Goal: Check status: Check status

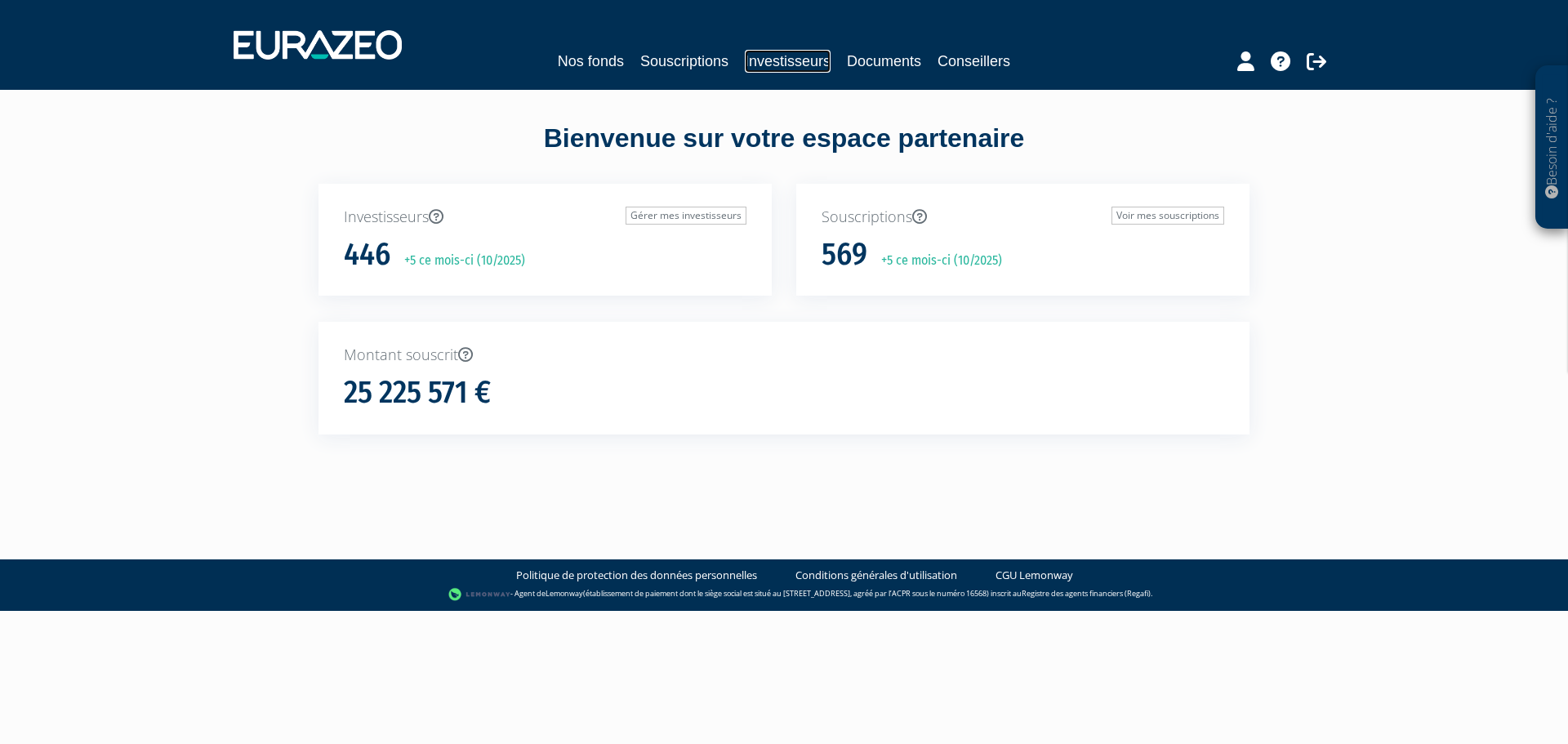
click at [799, 65] on link "Investisseurs" at bounding box center [788, 61] width 85 height 23
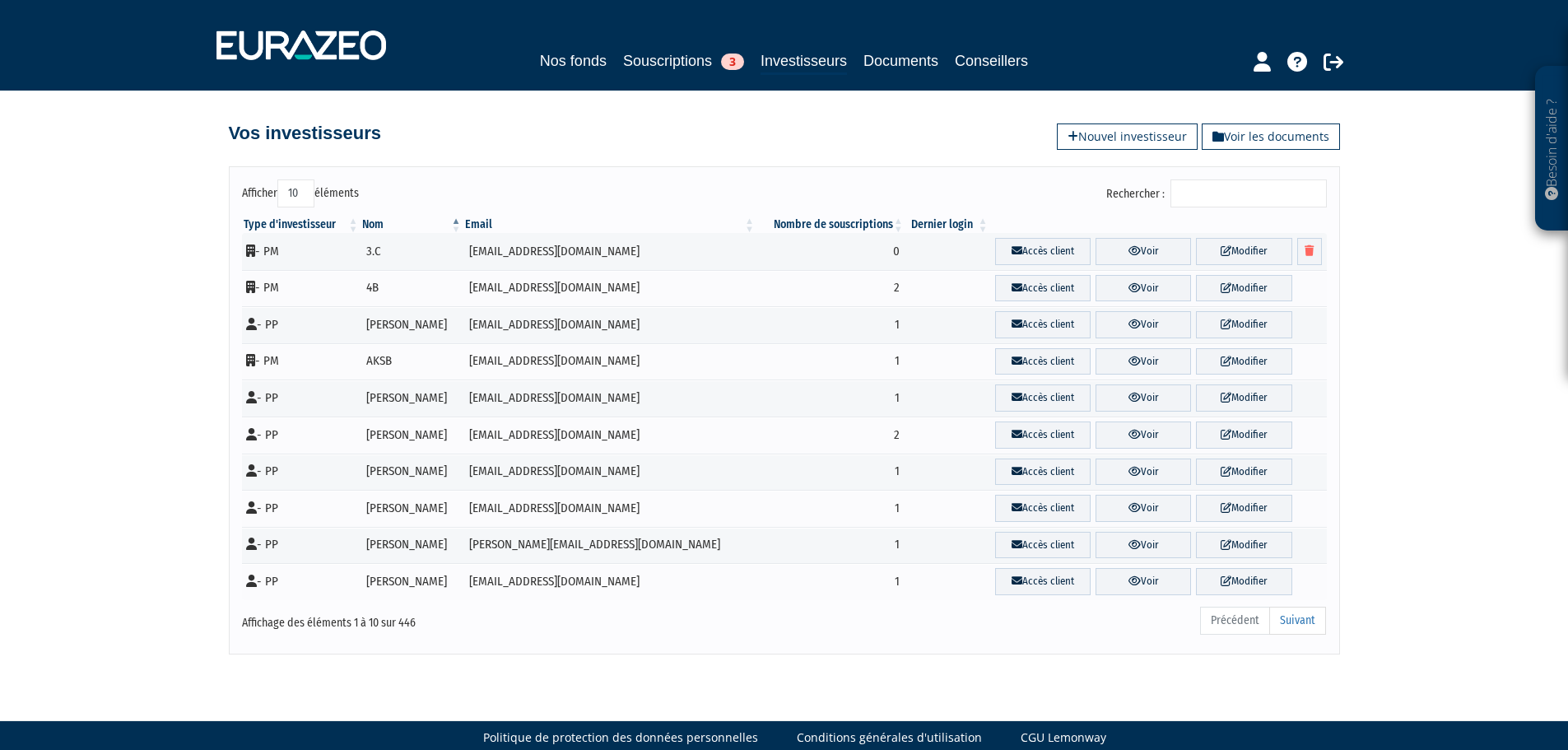
click at [1203, 200] on input "Rechercher :" at bounding box center [1248, 193] width 157 height 28
click at [1234, 187] on input "Rechercher :" at bounding box center [1248, 193] width 157 height 28
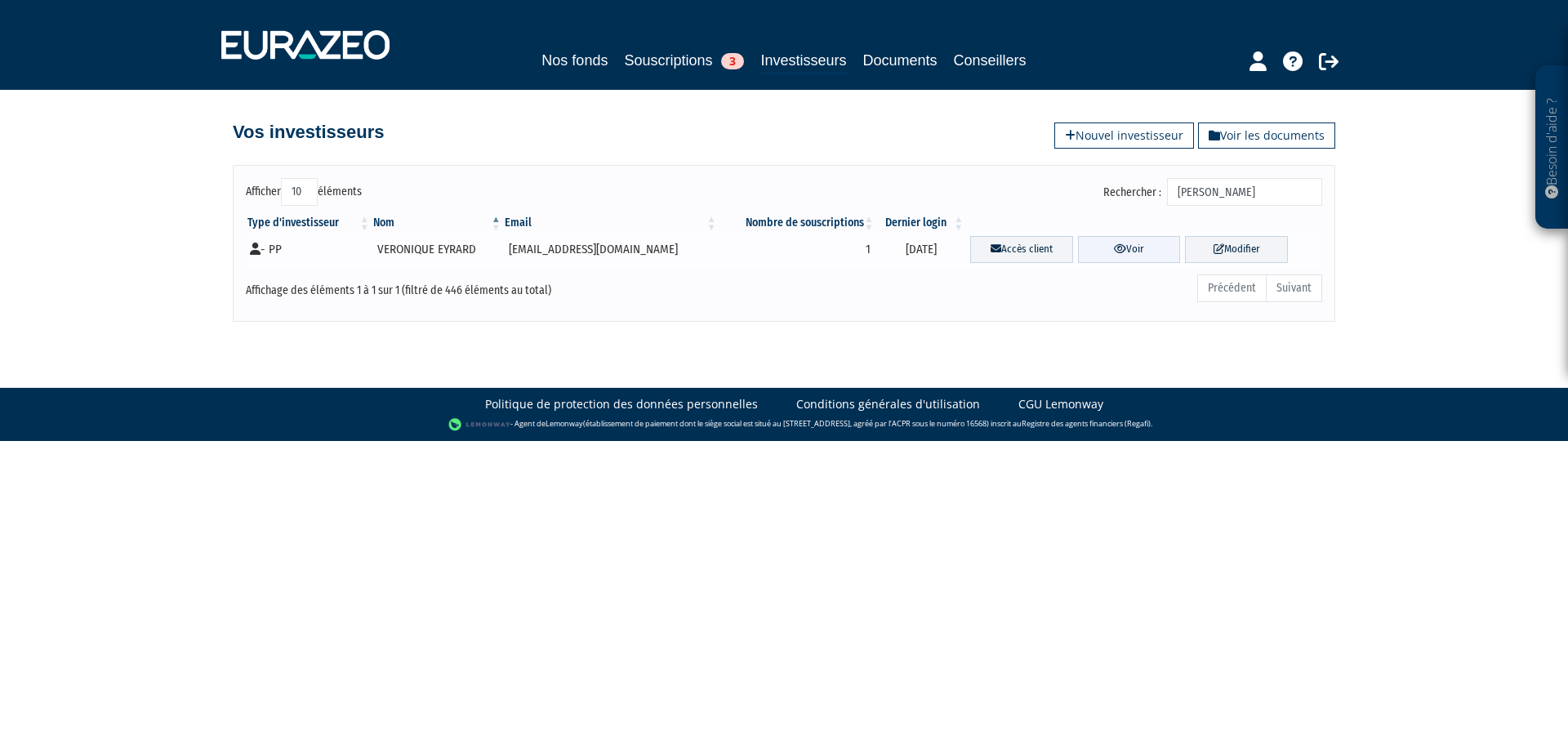
type input "eyrard"
click at [1131, 246] on link "Voir" at bounding box center [1130, 250] width 103 height 27
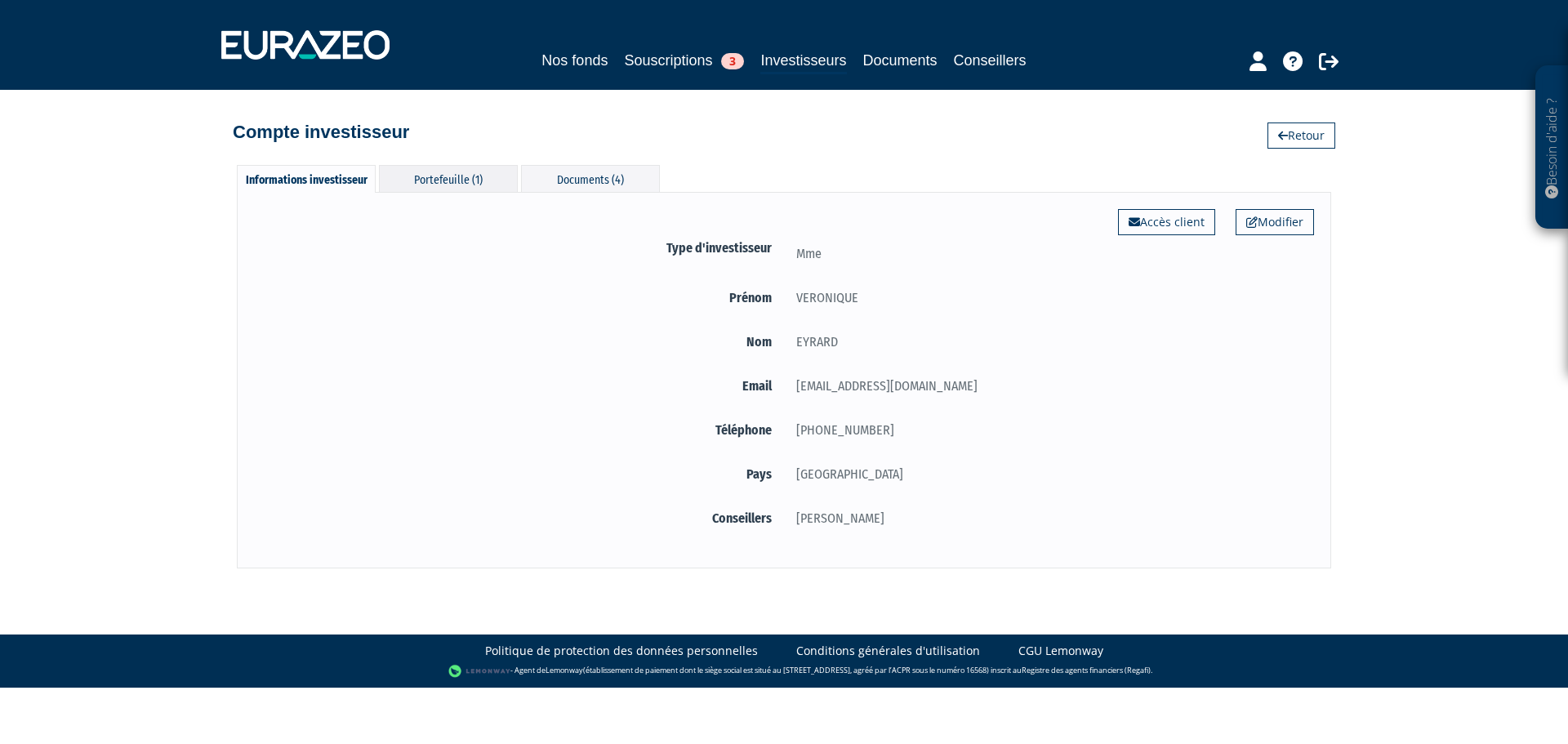
click at [486, 174] on div "Portefeuille (1)" at bounding box center [448, 178] width 139 height 27
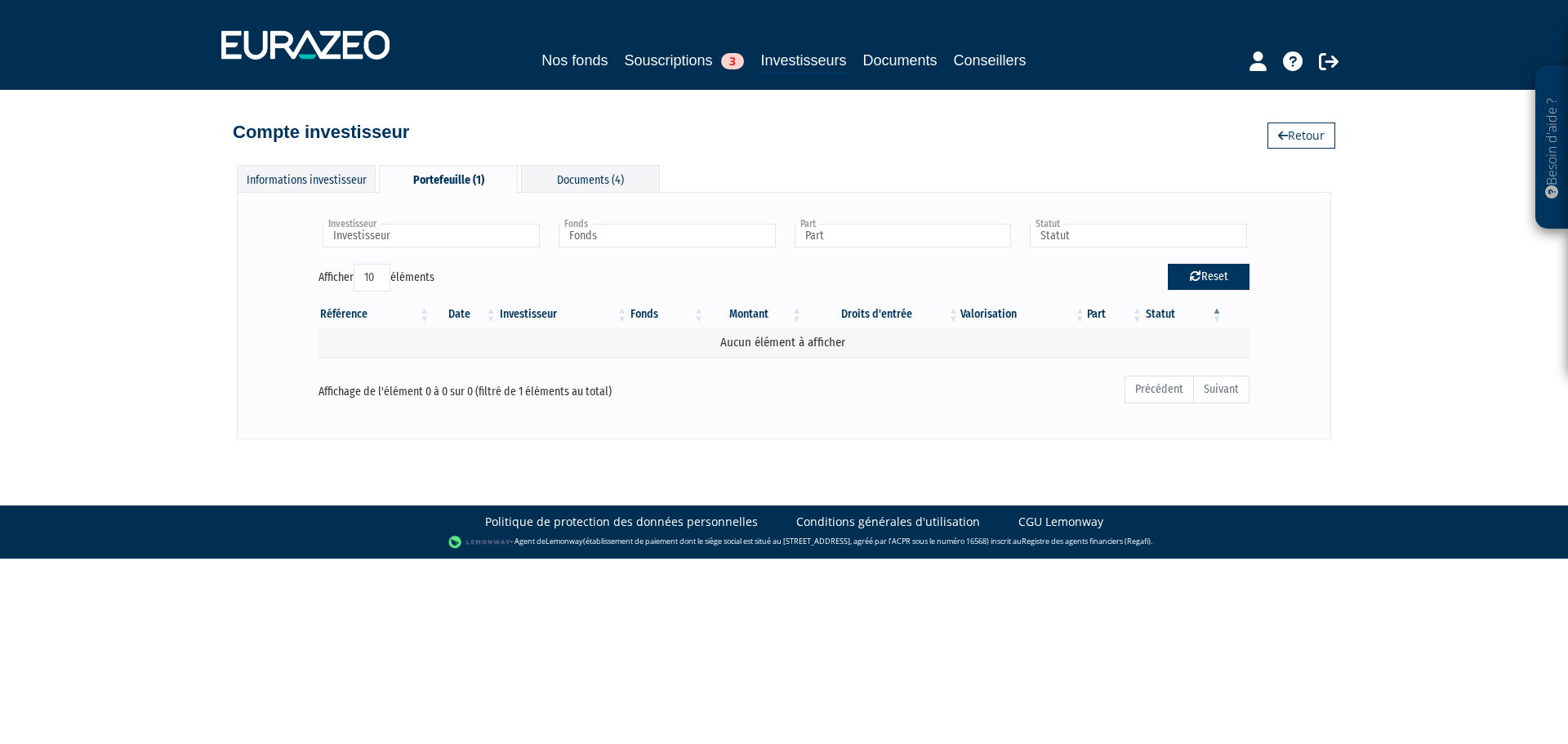
click at [1216, 275] on button "Reset" at bounding box center [1209, 276] width 82 height 26
type input "Investisseur"
type input "Fonds"
type input "Part"
type input "Statut"
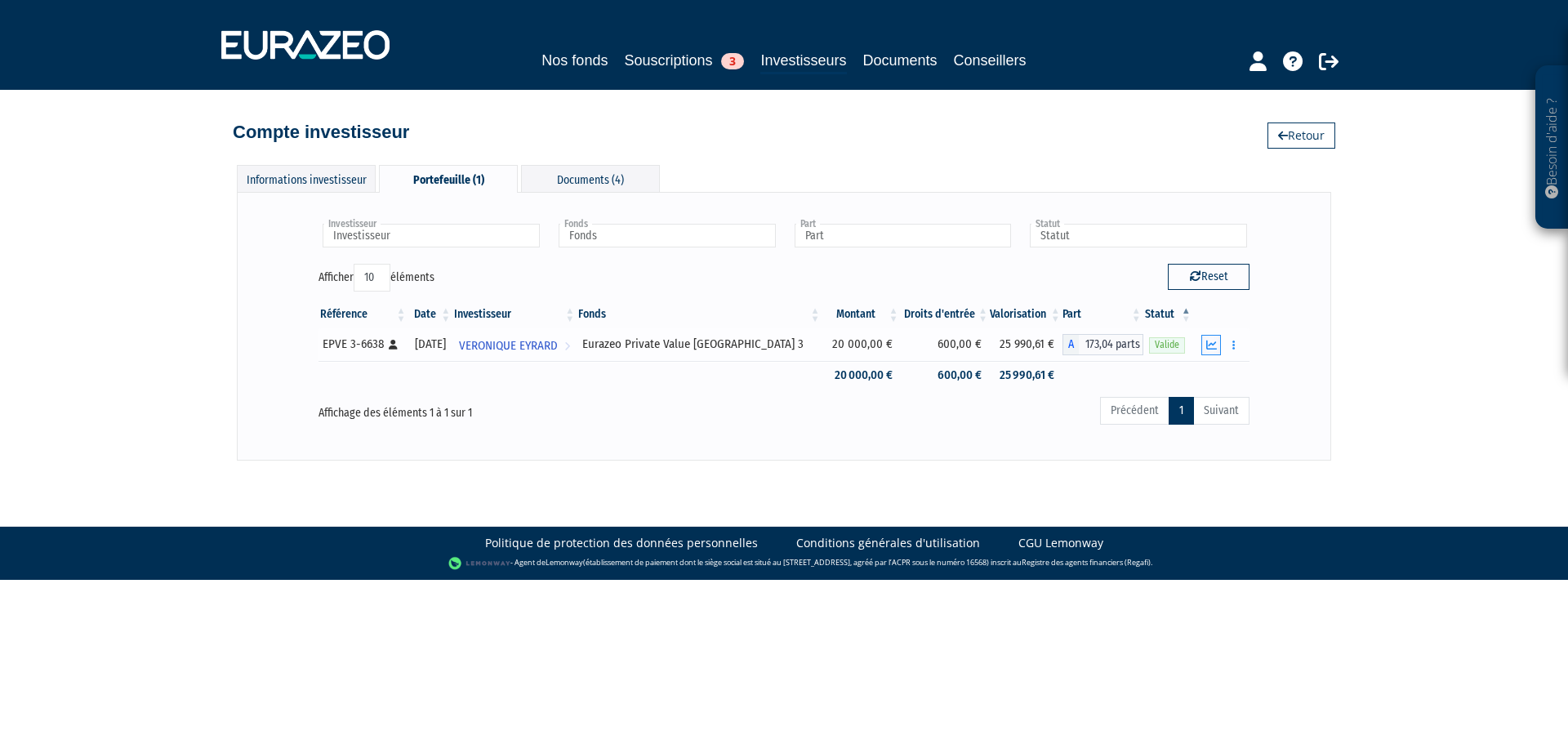
click at [1207, 343] on icon "button" at bounding box center [1212, 346] width 11 height 11
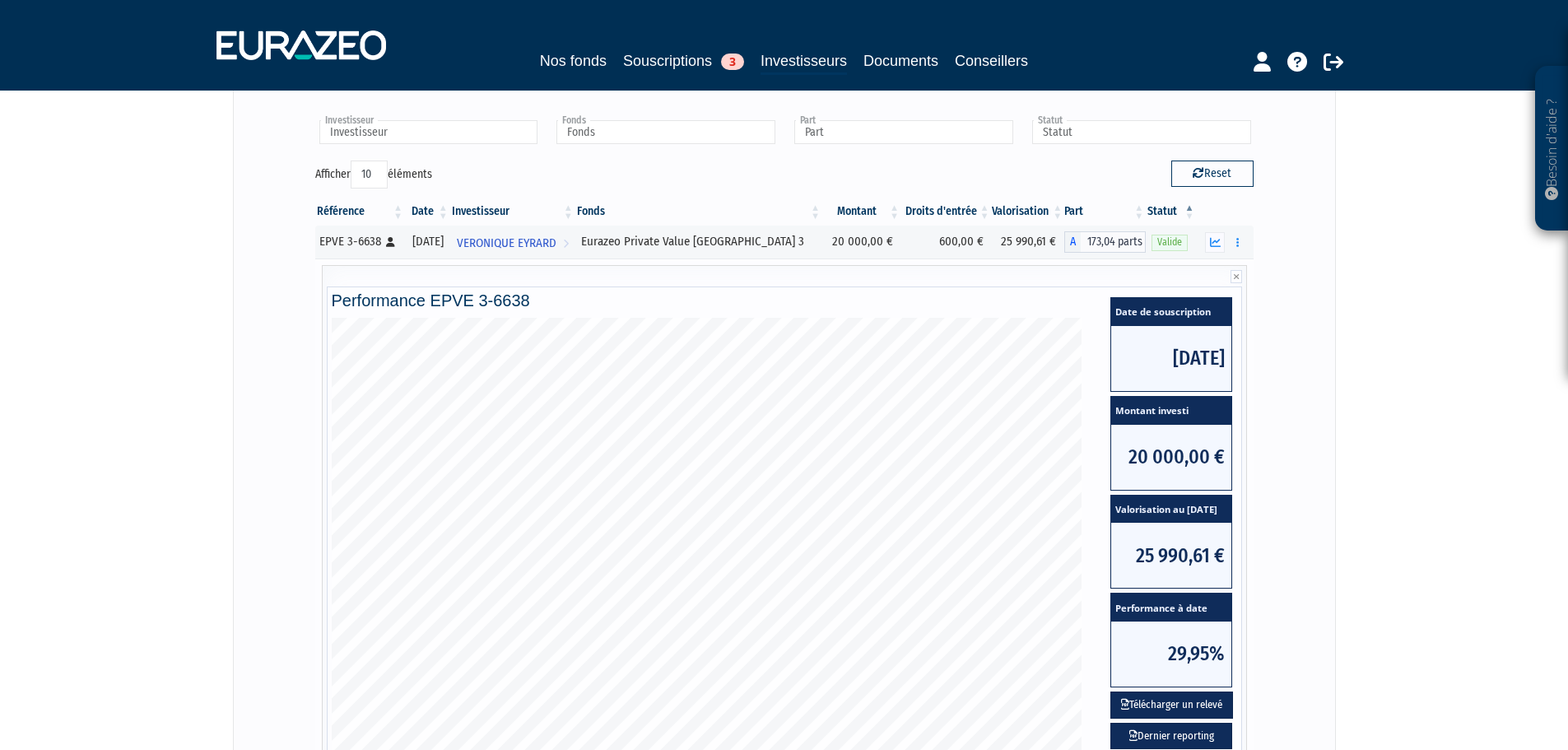
scroll to position [106, 0]
